Goal: Register for event/course

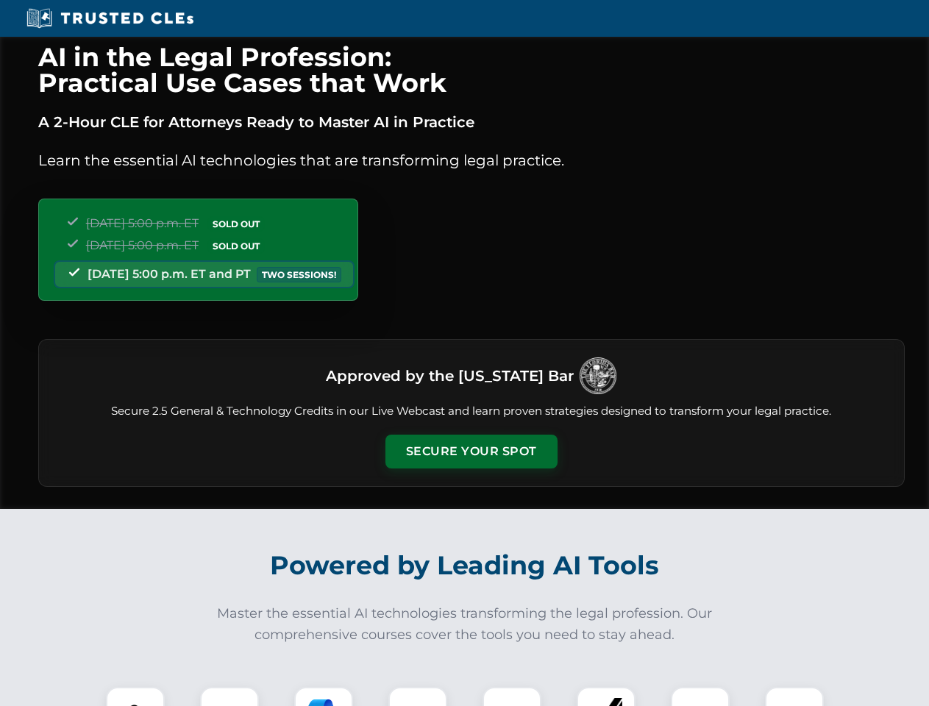
click at [471, 452] on button "Secure Your Spot" at bounding box center [471, 452] width 172 height 34
click at [135, 696] on img at bounding box center [135, 716] width 43 height 43
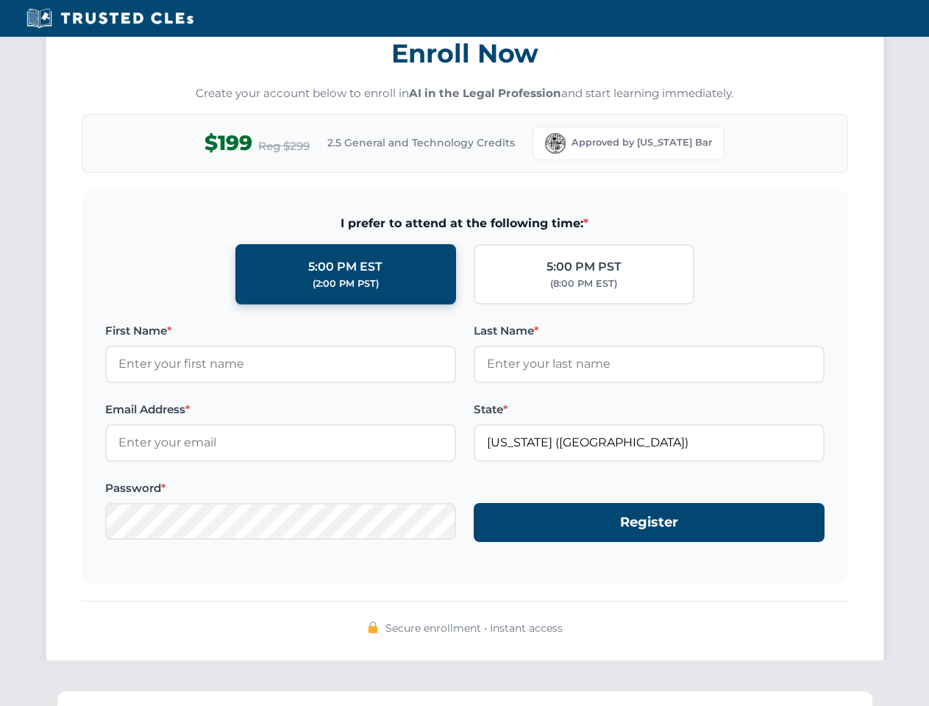
scroll to position [1444, 0]
